Goal: Task Accomplishment & Management: Use online tool/utility

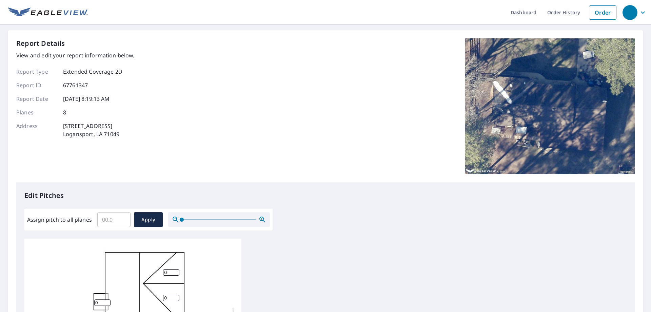
click at [111, 224] on input "Assign pitch to all planes" at bounding box center [113, 219] width 33 height 19
type input "5"
click at [141, 218] on span "Apply" at bounding box center [148, 219] width 18 height 8
type input "5"
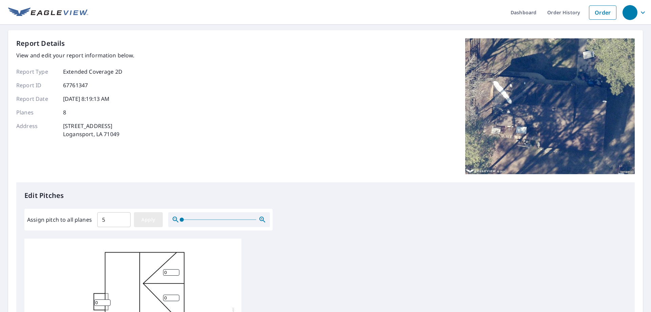
type input "5"
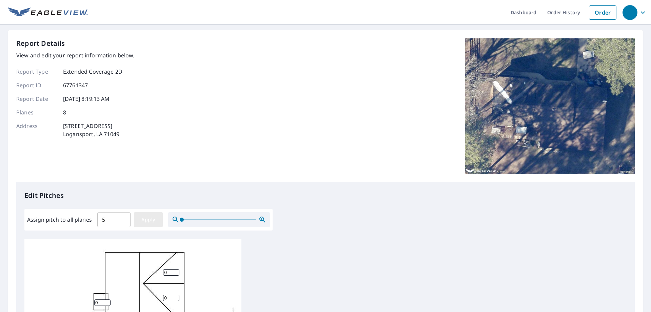
type input "5"
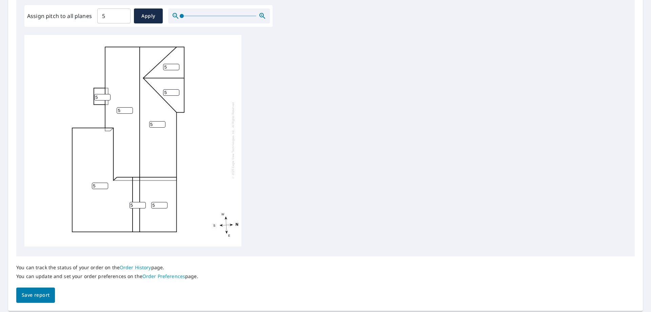
scroll to position [7, 0]
click at [39, 291] on span "Save report" at bounding box center [36, 295] width 28 height 8
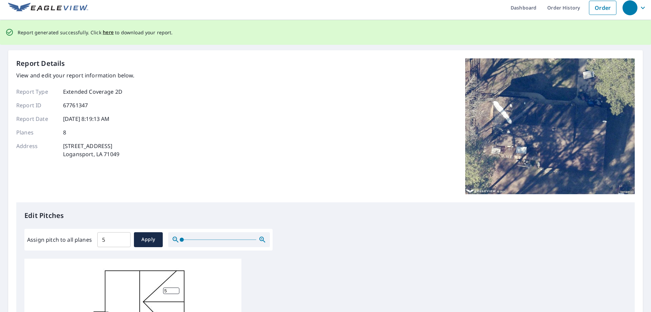
scroll to position [0, 0]
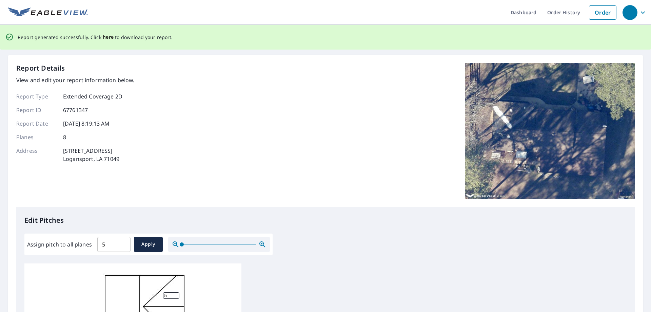
click at [107, 36] on span "here" at bounding box center [108, 37] width 11 height 8
